Goal: Ask a question: Seek information or help from site administrators or community

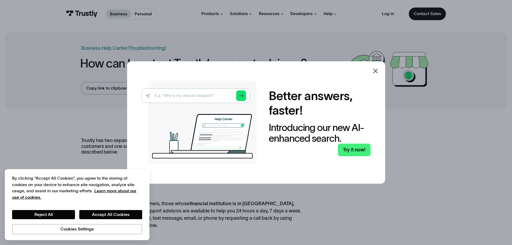
click at [376, 71] on icon at bounding box center [375, 71] width 6 height 6
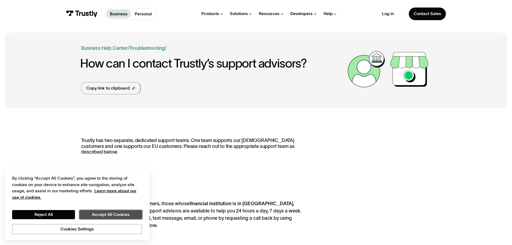
click at [110, 212] on button "Accept All Cookies" at bounding box center [110, 214] width 63 height 9
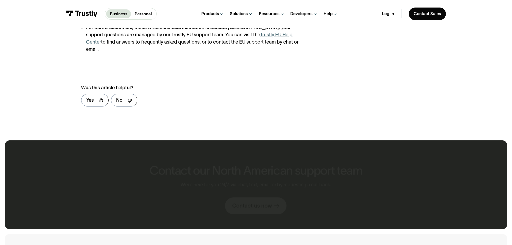
scroll to position [349, 0]
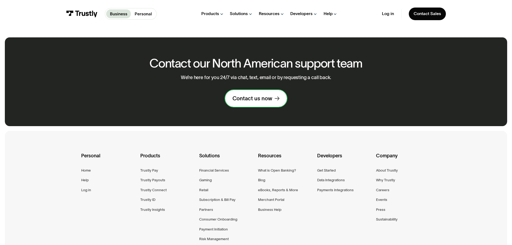
click at [254, 95] on div "Contact us now" at bounding box center [252, 98] width 40 height 7
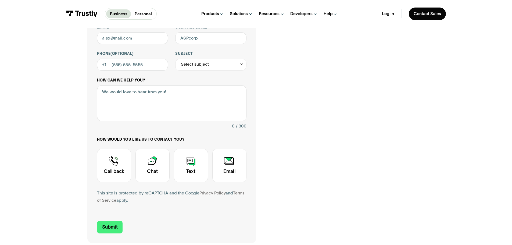
scroll to position [107, 0]
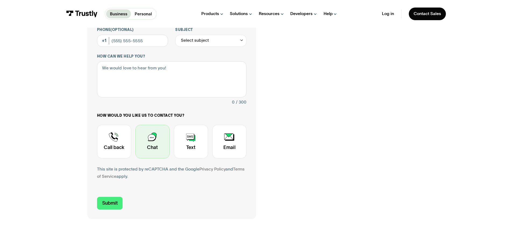
click at [150, 136] on div "Contact Trustly Support" at bounding box center [152, 142] width 34 height 34
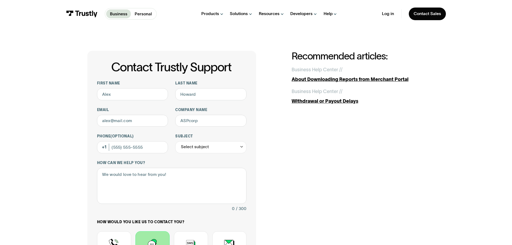
scroll to position [0, 0]
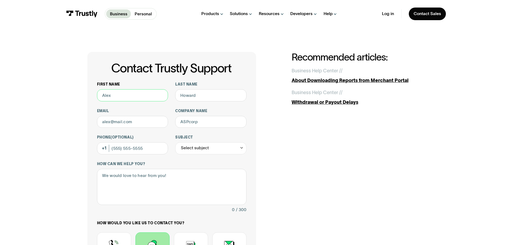
click at [109, 95] on input "First name" at bounding box center [132, 95] width 71 height 12
type input "gavin"
type input "o"
type input "cochran"
type input "gmcochran11@gmail.com"
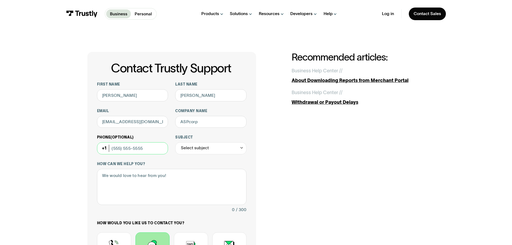
click at [124, 149] on input "Phone (Optional)" at bounding box center [132, 148] width 71 height 12
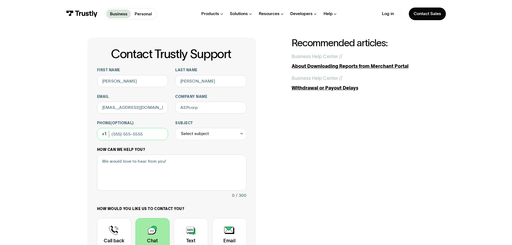
scroll to position [27, 0]
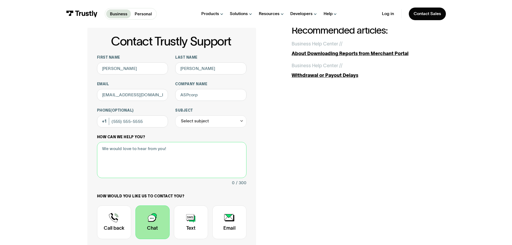
click at [124, 167] on textarea "How can we help you?" at bounding box center [171, 160] width 149 height 36
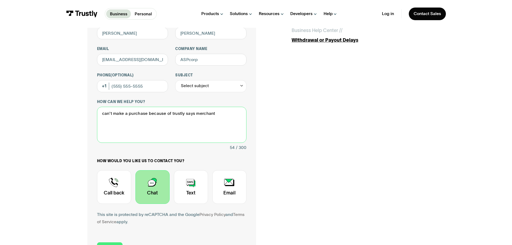
scroll to position [107, 0]
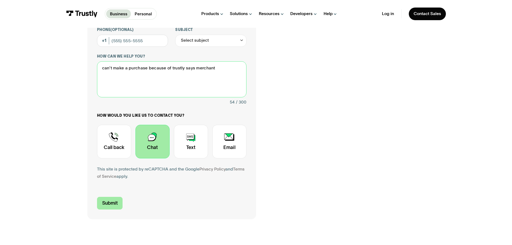
type textarea "can't make a purchase because of trustly says merchant"
click at [109, 202] on input "Submit" at bounding box center [110, 203] width 26 height 13
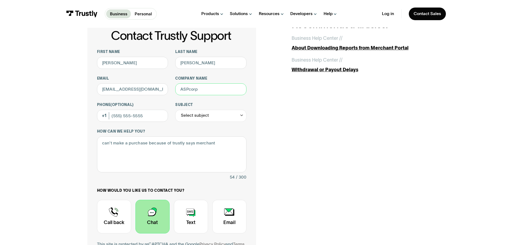
scroll to position [27, 0]
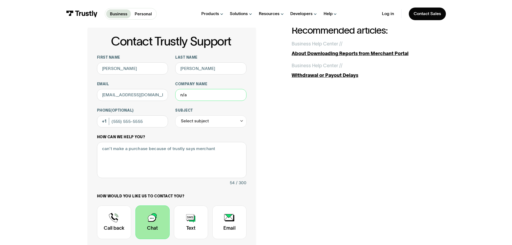
type input "n/a"
click at [236, 136] on label "How can we help you?" at bounding box center [171, 137] width 149 height 5
click at [236, 142] on textarea "can't make a purchase because of trustly says merchant" at bounding box center [171, 160] width 149 height 36
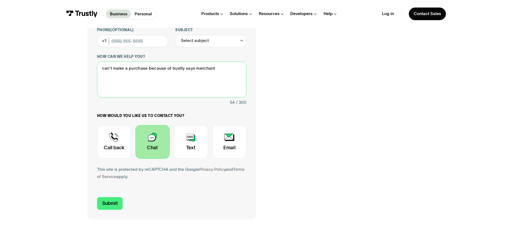
scroll to position [107, 0]
click at [113, 200] on input "Submit" at bounding box center [110, 203] width 26 height 13
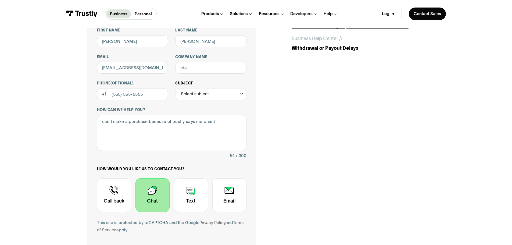
scroll to position [54, 0]
click at [193, 97] on div "Select subject" at bounding box center [195, 94] width 28 height 7
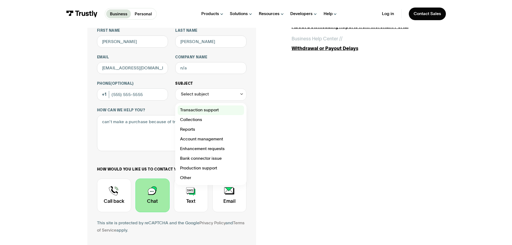
click at [195, 112] on div "Contact Trustly Support" at bounding box center [211, 110] width 66 height 10
type input "**********"
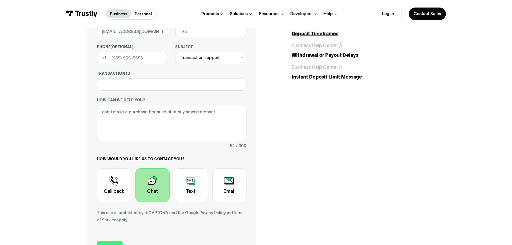
scroll to position [107, 0]
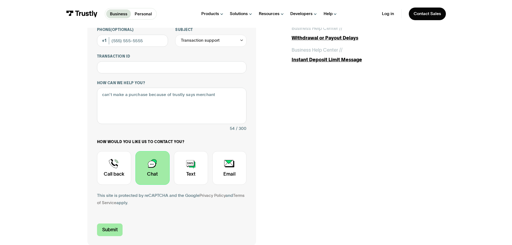
click at [111, 229] on input "Submit" at bounding box center [110, 229] width 26 height 13
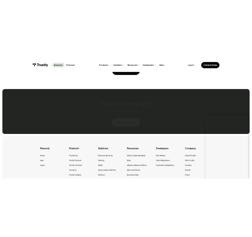
scroll to position [0, 0]
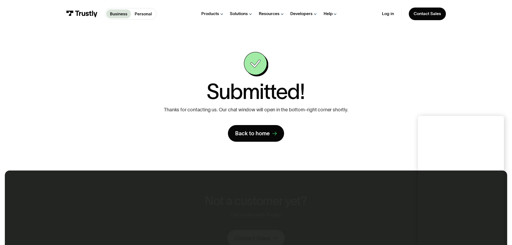
click at [195, 40] on div "**********" at bounding box center [256, 97] width 488 height 138
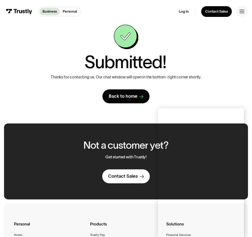
scroll to position [27, 0]
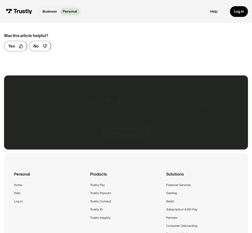
scroll to position [242, 0]
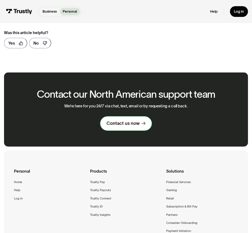
click at [128, 127] on div "Contact us now" at bounding box center [122, 124] width 33 height 6
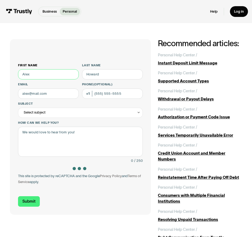
click at [37, 72] on input "First name" at bounding box center [48, 74] width 61 height 10
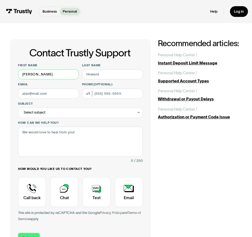
type input "gavin"
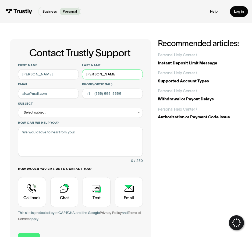
type input "cochran"
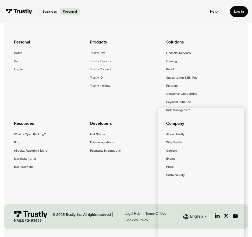
scroll to position [130, 0]
